Goal: Go to known website: Access a specific website the user already knows

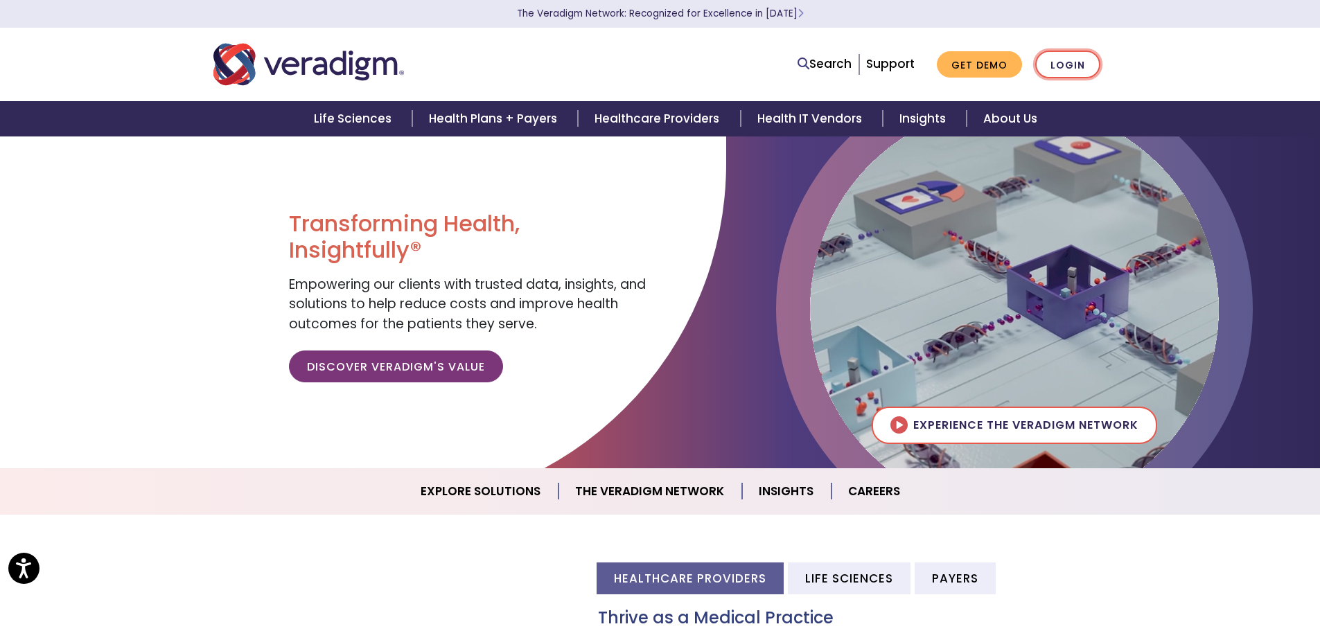
click at [1071, 58] on link "Login" at bounding box center [1067, 65] width 65 height 28
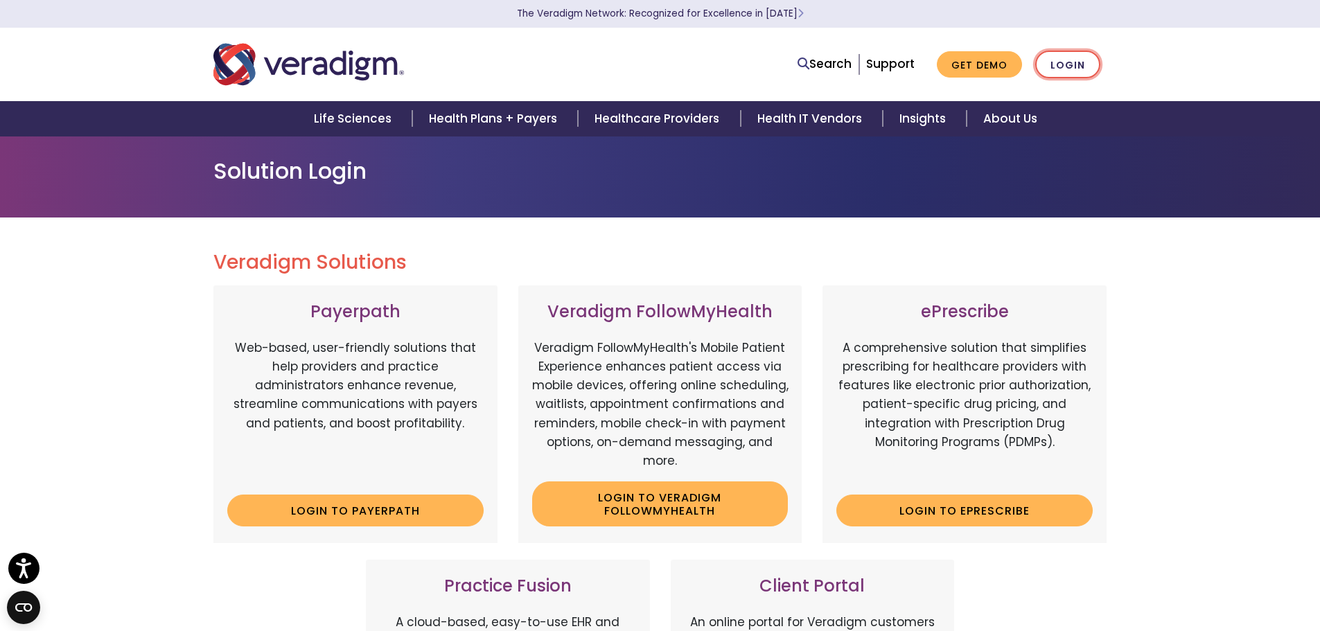
click at [1071, 56] on link "Login" at bounding box center [1067, 65] width 65 height 28
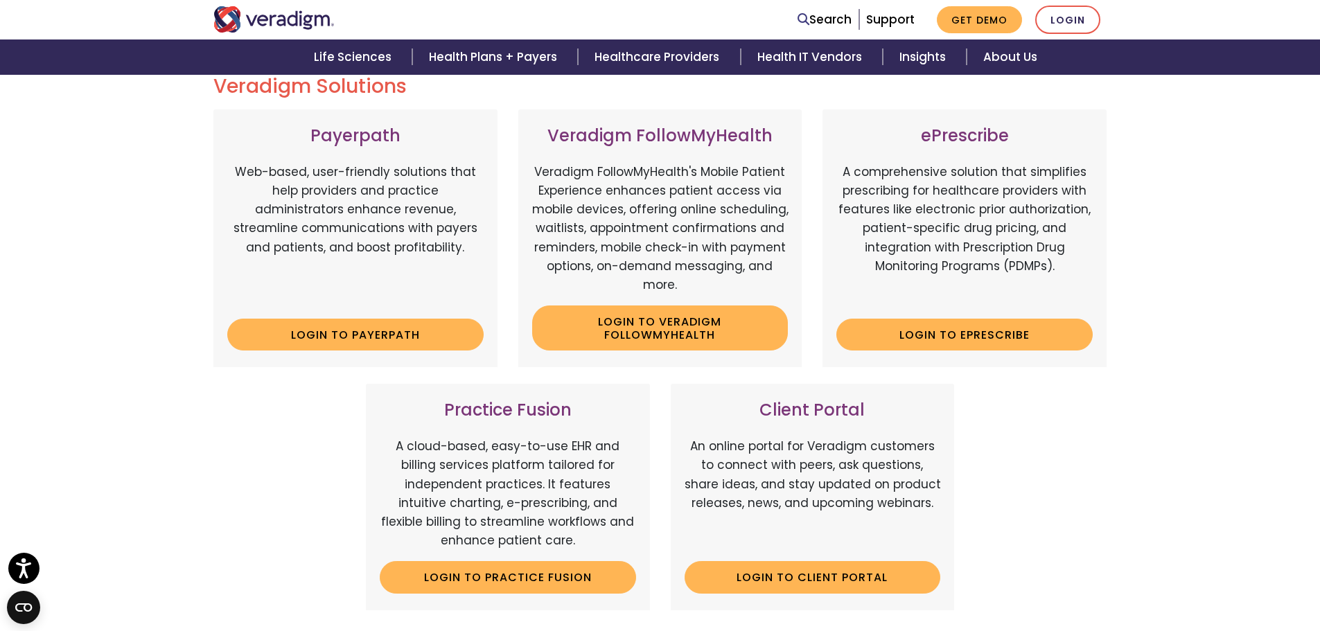
scroll to position [416, 0]
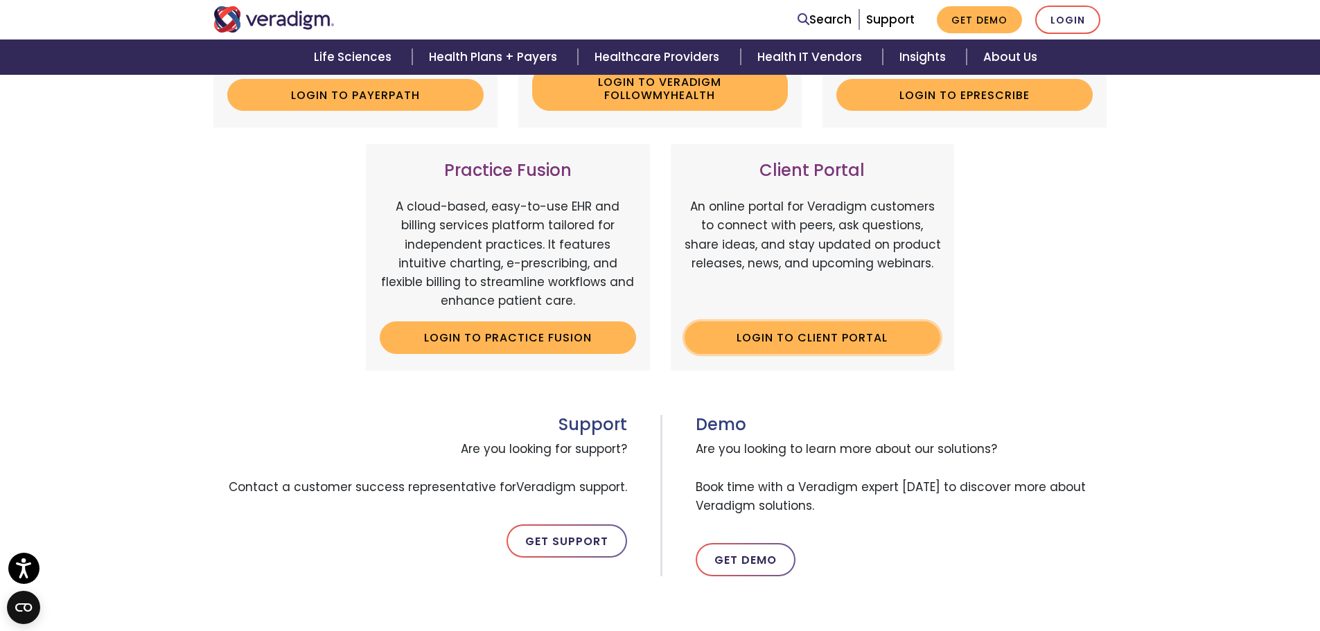
click at [826, 330] on link "Login to Client Portal" at bounding box center [812, 337] width 256 height 32
